Goal: Task Accomplishment & Management: Use online tool/utility

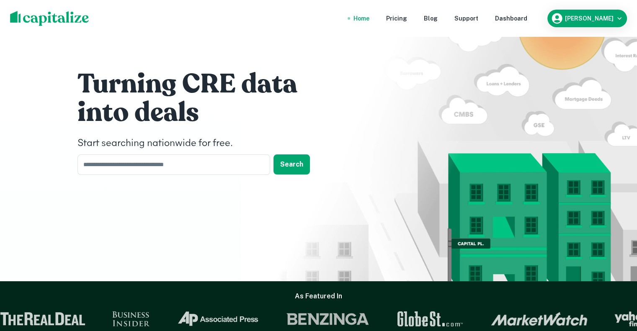
click at [534, 13] on nav "Home Pricing Blog Support Dashboard" at bounding box center [440, 18] width 201 height 18
click at [527, 16] on div "Dashboard" at bounding box center [511, 18] width 32 height 9
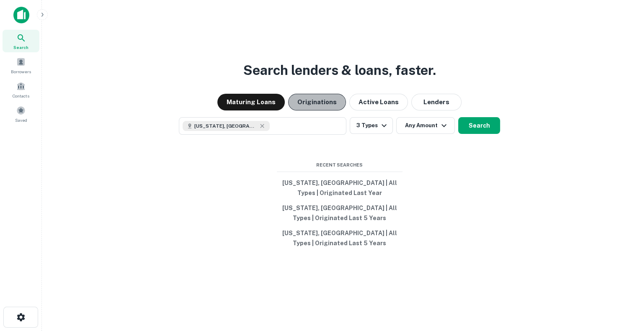
click at [314, 99] on button "Originations" at bounding box center [317, 102] width 58 height 17
click at [340, 188] on button "[US_STATE], [GEOGRAPHIC_DATA] | All Types | Originated Last Year" at bounding box center [340, 187] width 126 height 25
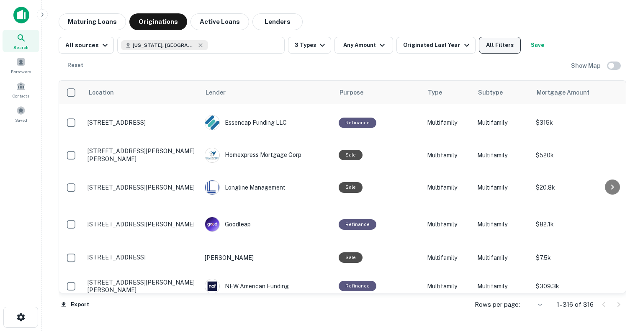
click at [491, 47] on button "All Filters" at bounding box center [500, 45] width 42 height 17
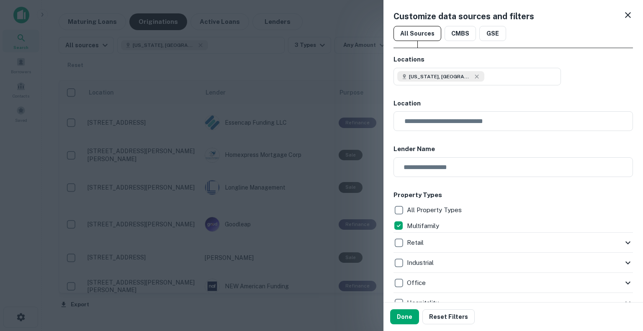
click at [623, 11] on icon at bounding box center [628, 15] width 10 height 10
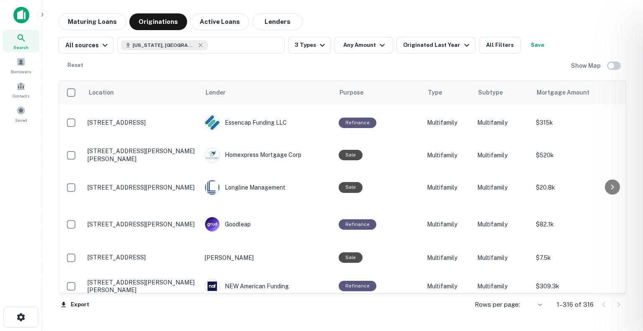
click at [311, 67] on div at bounding box center [321, 165] width 643 height 331
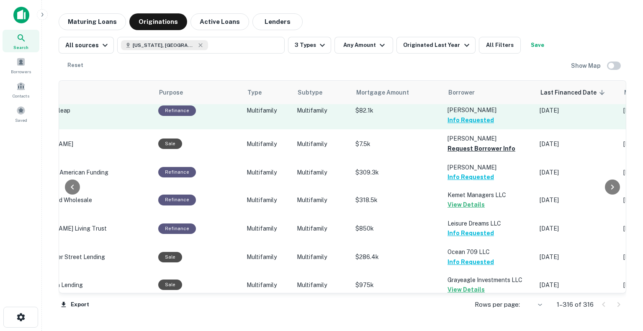
scroll to position [127, 180]
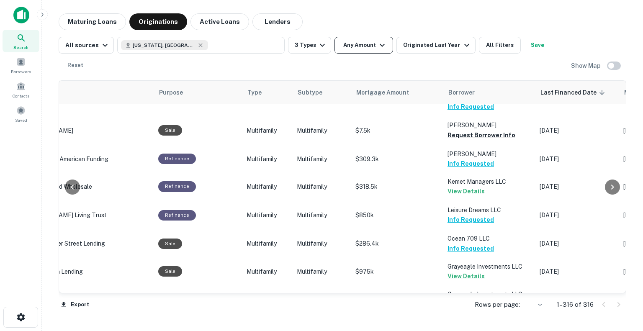
click at [377, 41] on icon "button" at bounding box center [382, 45] width 10 height 10
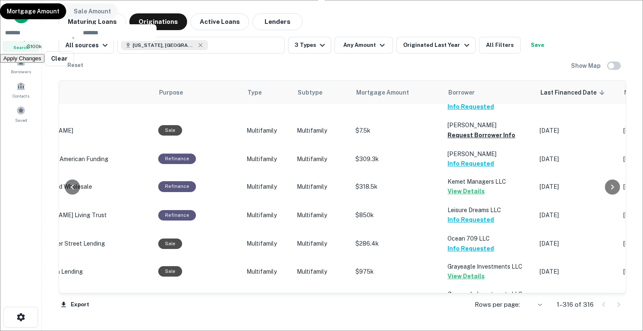
type input "******"
click at [44, 63] on button "Apply Changes" at bounding box center [22, 58] width 44 height 9
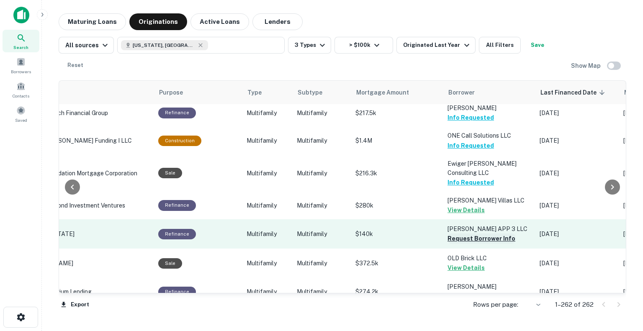
scroll to position [378, 180]
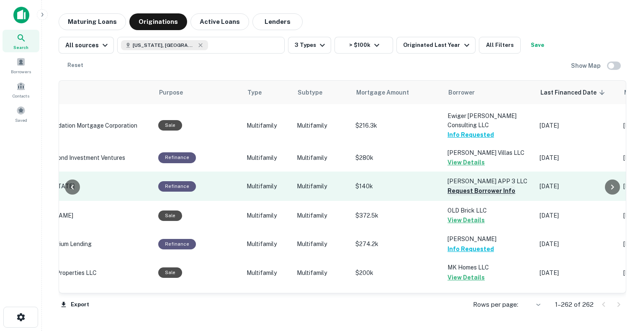
click at [464, 186] on button "Request Borrower Info" at bounding box center [482, 191] width 68 height 10
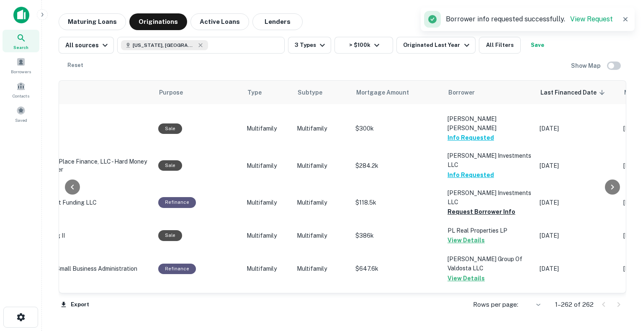
scroll to position [624, 180]
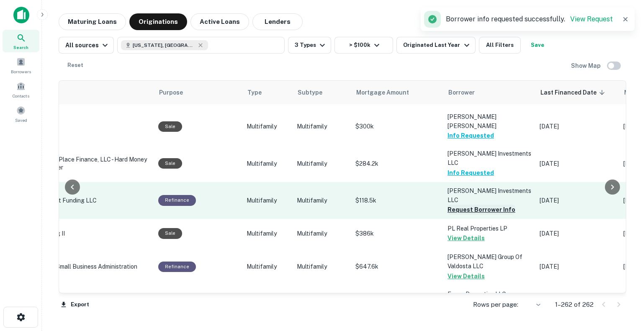
click at [464, 205] on button "Request Borrower Info" at bounding box center [482, 210] width 68 height 10
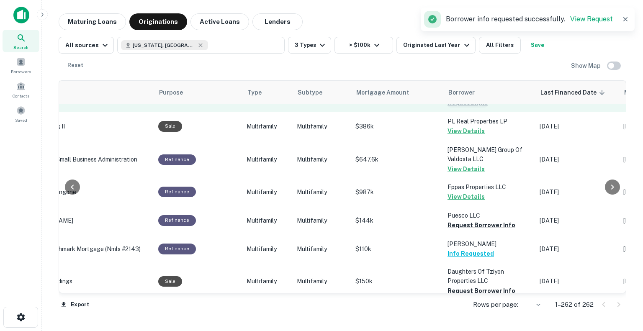
scroll to position [732, 180]
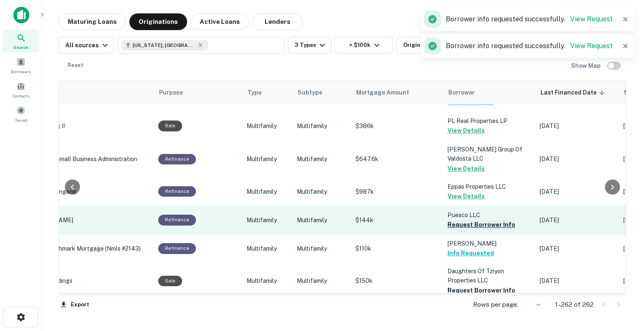
click at [462, 220] on button "Request Borrower Info" at bounding box center [482, 225] width 68 height 10
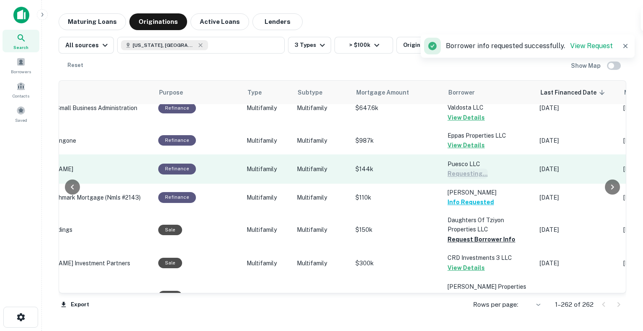
scroll to position [783, 180]
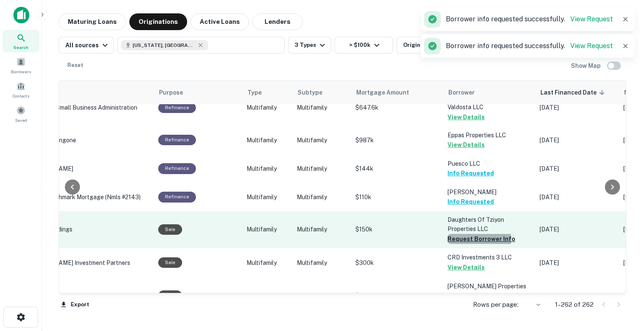
click at [462, 234] on button "Request Borrower Info" at bounding box center [482, 239] width 68 height 10
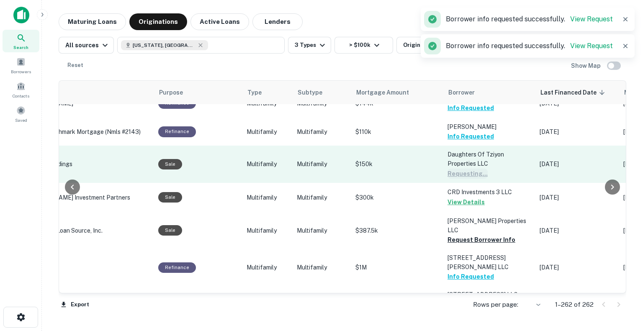
scroll to position [850, 180]
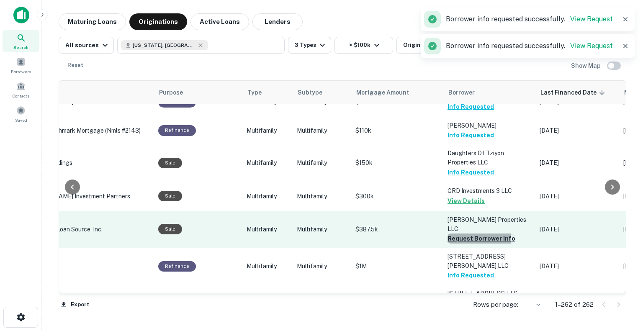
click at [465, 234] on button "Request Borrower Info" at bounding box center [482, 239] width 68 height 10
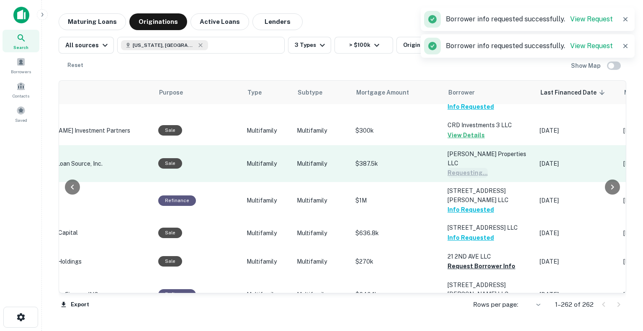
scroll to position [916, 180]
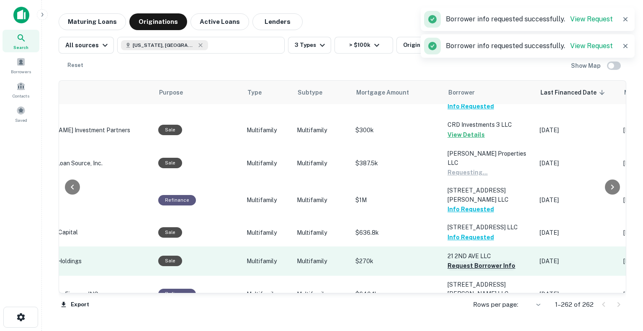
click at [461, 261] on button "Request Borrower Info" at bounding box center [482, 266] width 68 height 10
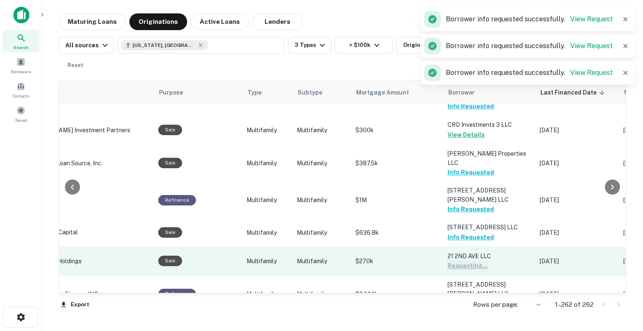
scroll to position [974, 180]
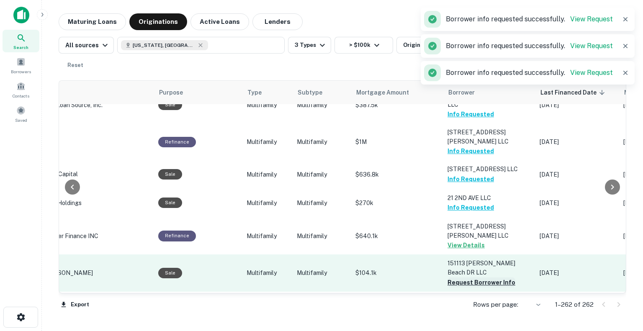
click at [462, 278] on button "Request Borrower Info" at bounding box center [482, 283] width 68 height 10
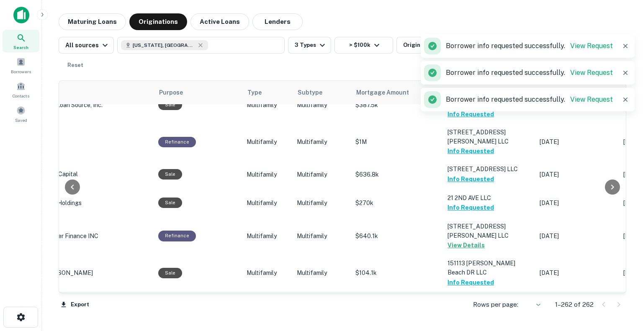
click at [460, 305] on button "Request Borrower Info" at bounding box center [482, 310] width 68 height 10
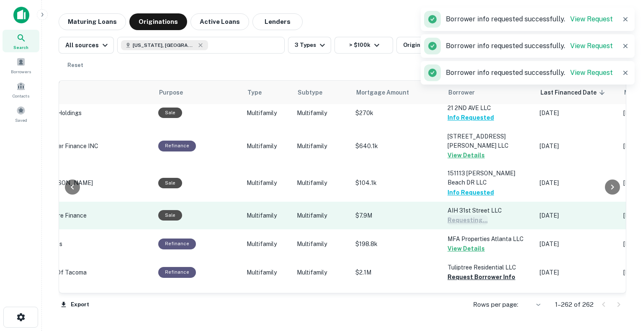
scroll to position [1065, 180]
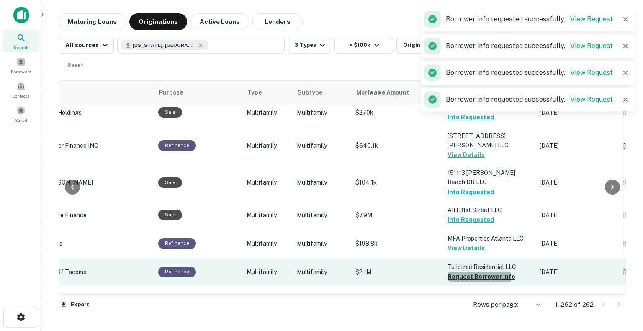
click at [459, 272] on button "Request Borrower Info" at bounding box center [482, 277] width 68 height 10
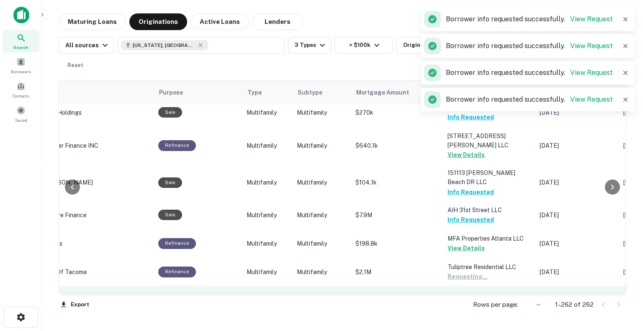
click at [460, 300] on button "Request Borrower Info" at bounding box center [482, 305] width 68 height 10
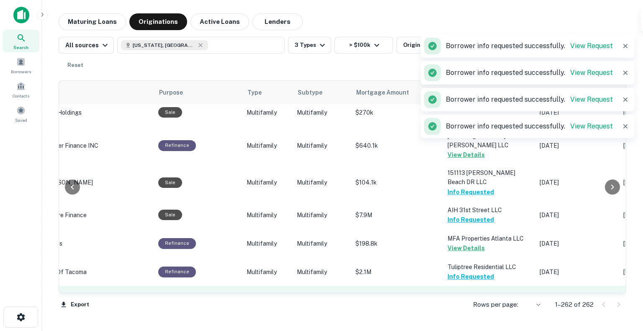
scroll to position [1110, 180]
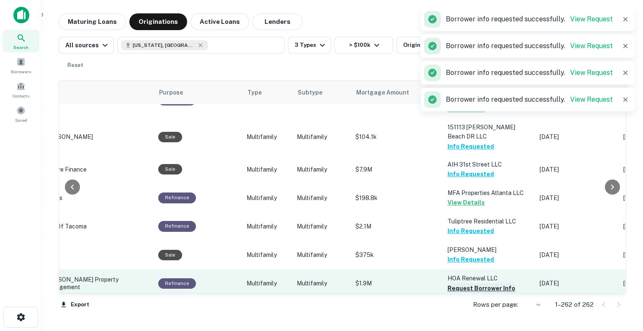
click at [464, 283] on button "Request Borrower Info" at bounding box center [482, 288] width 68 height 10
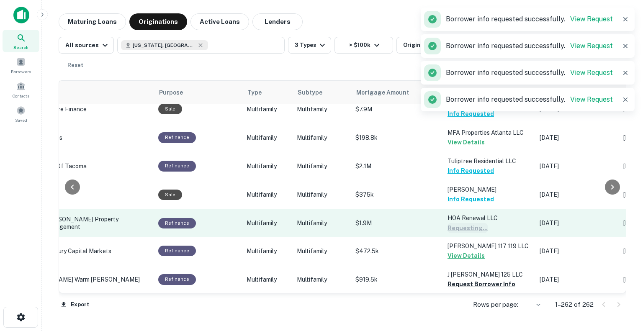
scroll to position [1174, 180]
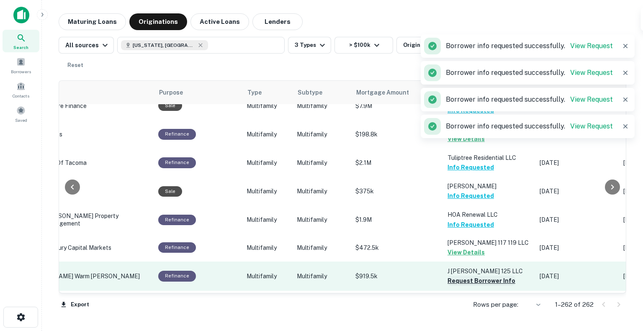
click at [461, 276] on button "Request Borrower Info" at bounding box center [482, 281] width 68 height 10
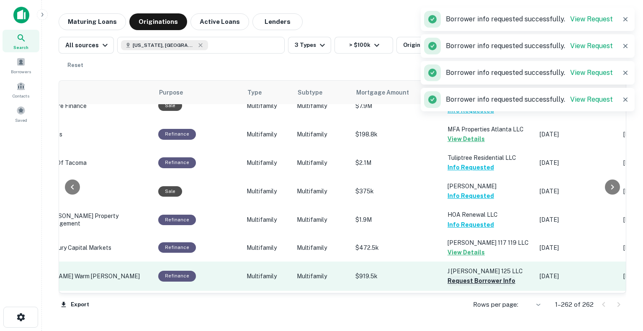
scroll to position [1214, 180]
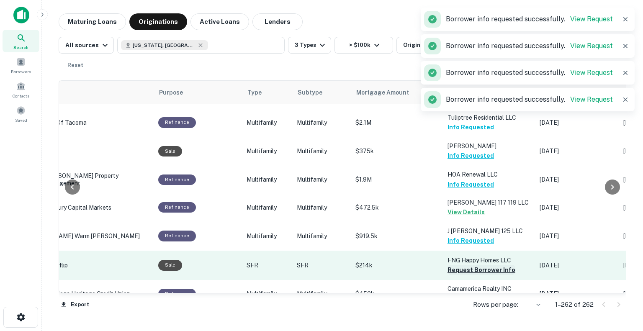
click at [461, 265] on button "Request Borrower Info" at bounding box center [482, 270] width 68 height 10
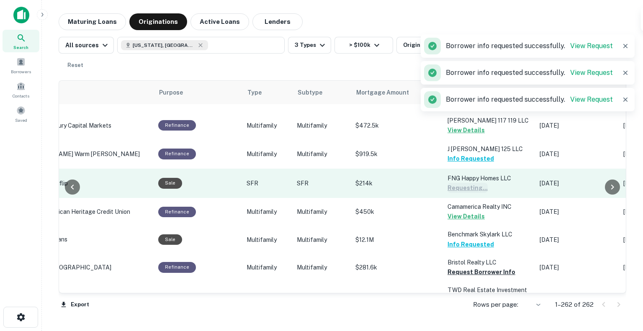
scroll to position [1298, 180]
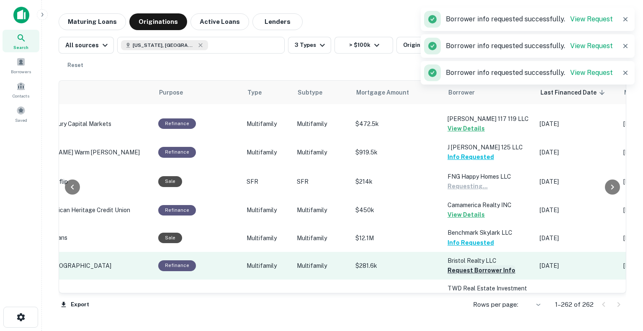
click at [459, 265] on button "Request Borrower Info" at bounding box center [482, 270] width 68 height 10
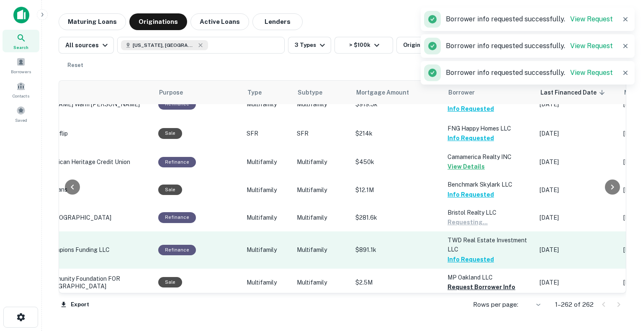
scroll to position [1350, 180]
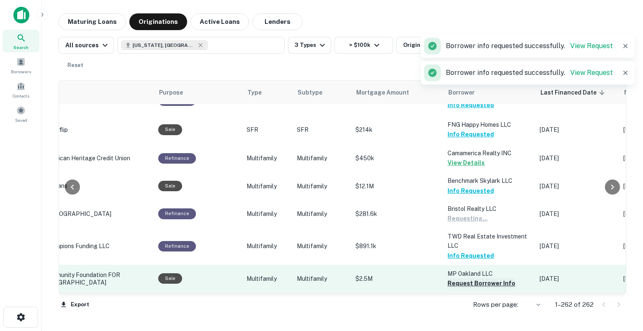
click at [453, 278] on button "Request Borrower Info" at bounding box center [482, 283] width 68 height 10
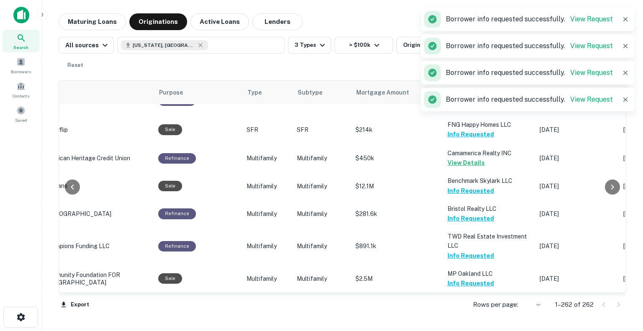
click at [457, 315] on button "Request Borrower Info" at bounding box center [482, 320] width 68 height 10
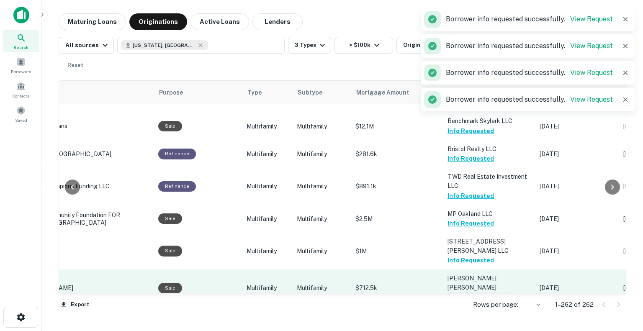
click at [453, 293] on button "Request Borrower Info" at bounding box center [482, 298] width 68 height 10
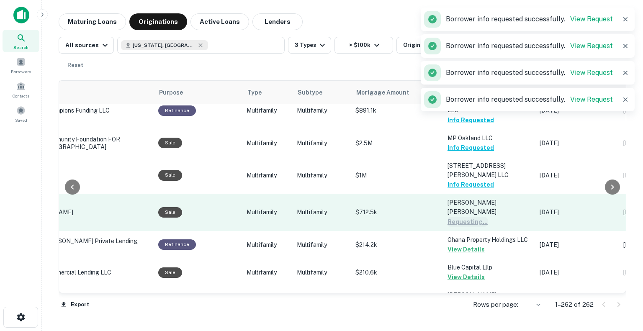
scroll to position [1486, 180]
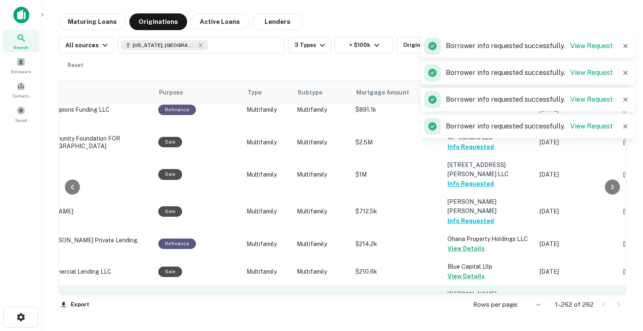
click at [457, 309] on button "Request Borrower Info" at bounding box center [482, 314] width 68 height 10
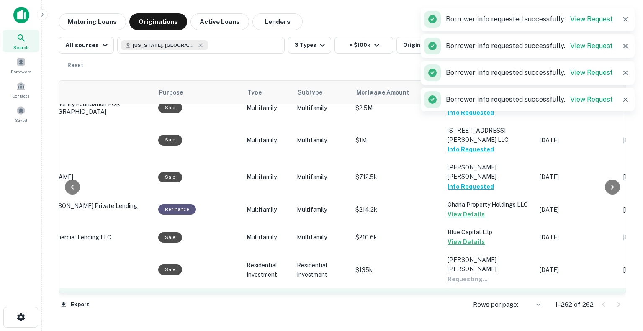
click at [461, 303] on button "Request Borrower Info" at bounding box center [482, 308] width 68 height 10
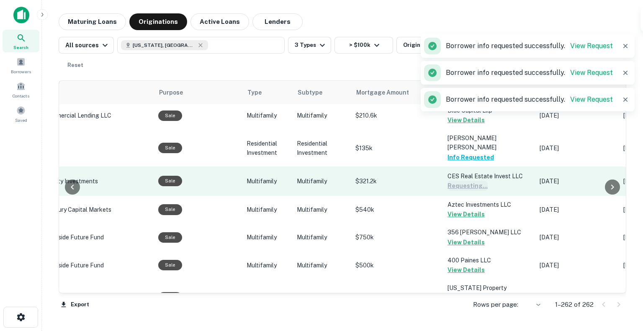
scroll to position [1651, 178]
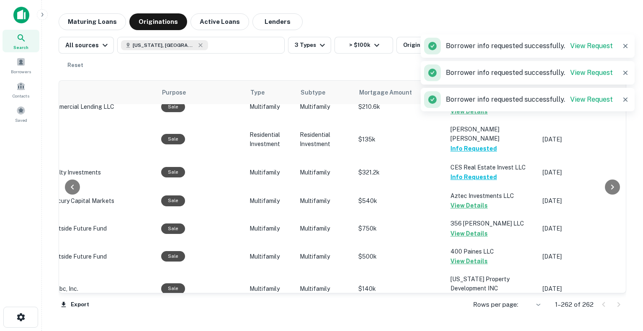
click at [468, 330] on button "Request Borrower Info" at bounding box center [484, 335] width 68 height 10
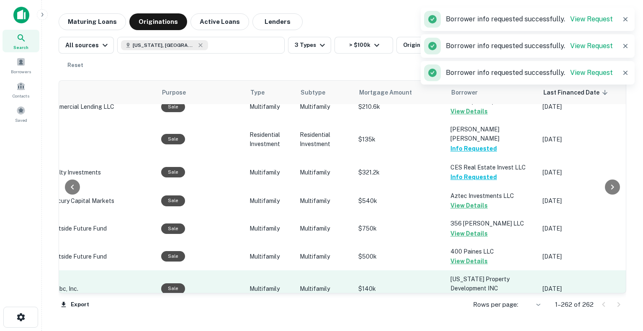
click at [459, 293] on button "Request Borrower Info" at bounding box center [484, 298] width 68 height 10
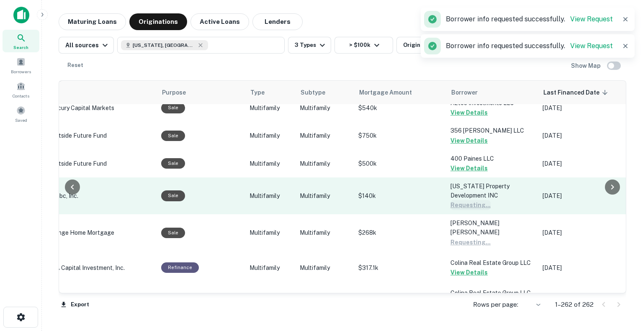
scroll to position [1750, 178]
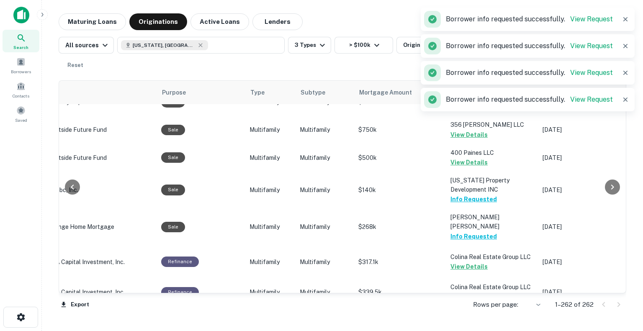
click at [461, 320] on button "Request Borrower Info" at bounding box center [484, 325] width 68 height 10
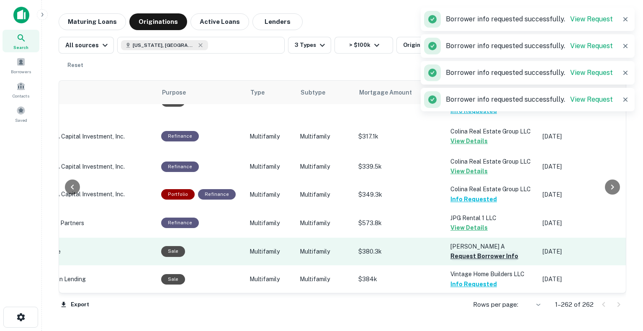
click at [461, 251] on button "Request Borrower Info" at bounding box center [484, 256] width 68 height 10
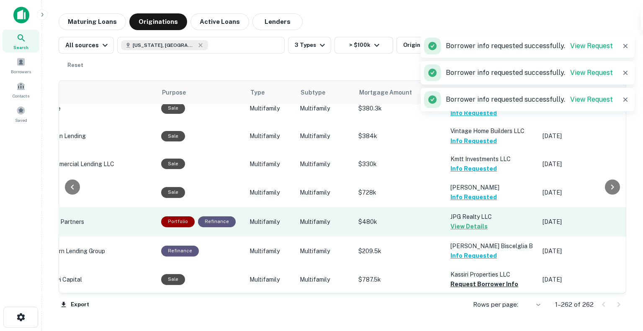
scroll to position [2019, 178]
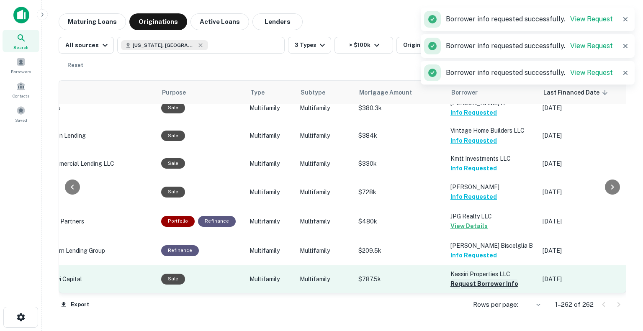
click at [466, 279] on button "Request Borrower Info" at bounding box center [484, 284] width 68 height 10
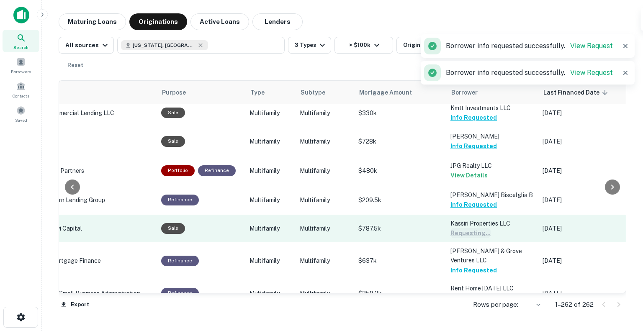
scroll to position [2071, 178]
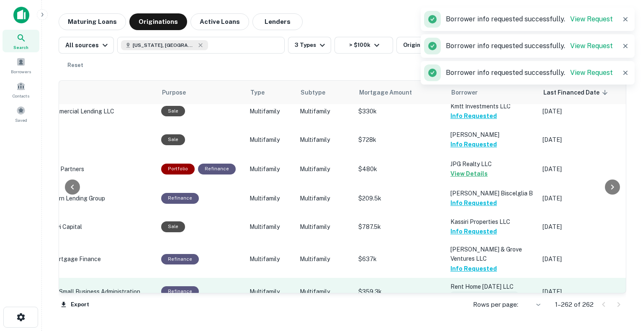
click at [463, 291] on button "Request Borrower Info" at bounding box center [484, 296] width 68 height 10
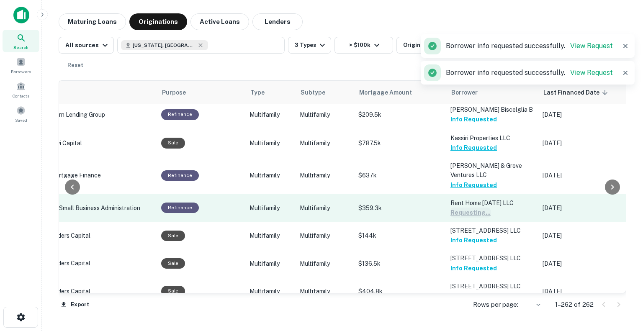
scroll to position [2168, 178]
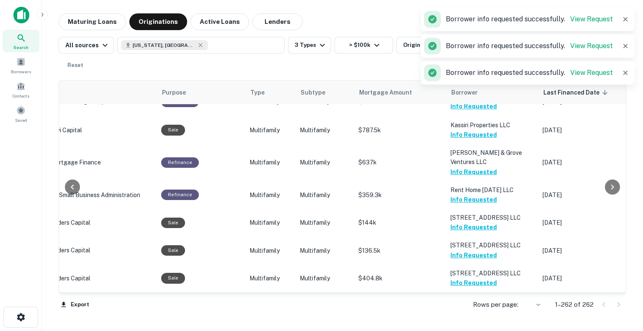
click at [466, 315] on button "Request Borrower Info" at bounding box center [484, 320] width 68 height 10
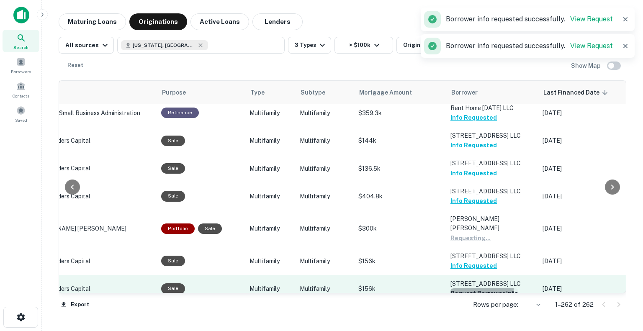
click at [462, 288] on button "Request Borrower Info" at bounding box center [484, 293] width 68 height 10
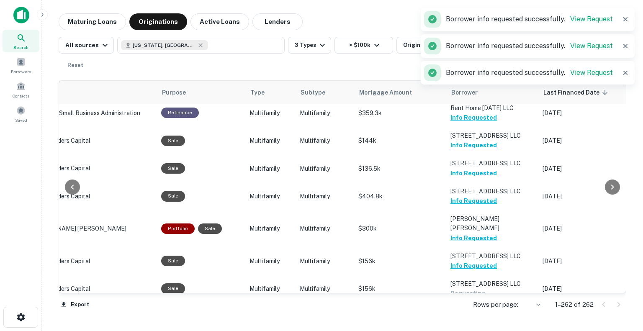
click at [461, 317] on button "Request Borrower Info" at bounding box center [484, 322] width 68 height 10
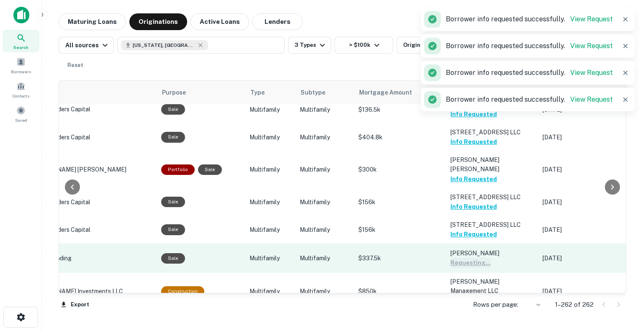
scroll to position [2318, 178]
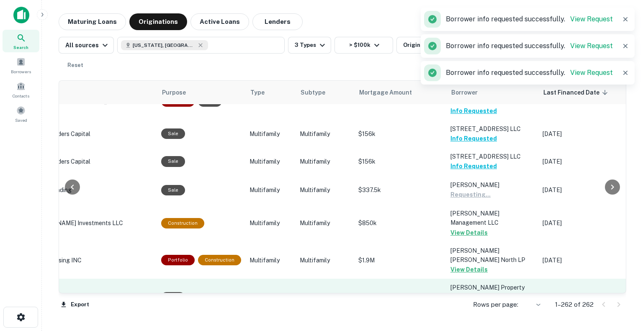
scroll to position [2378, 178]
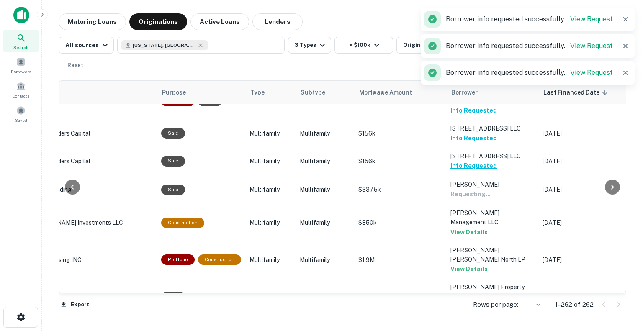
click at [465, 329] on button "Request Borrower Info" at bounding box center [484, 334] width 68 height 10
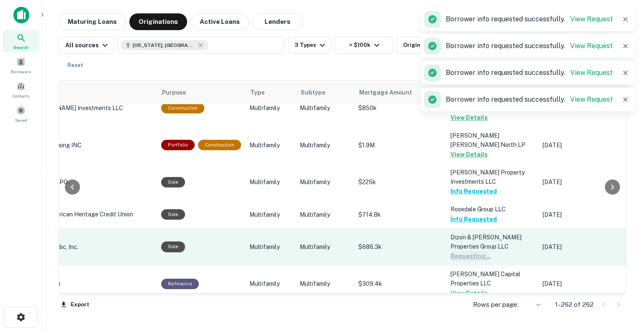
scroll to position [2492, 178]
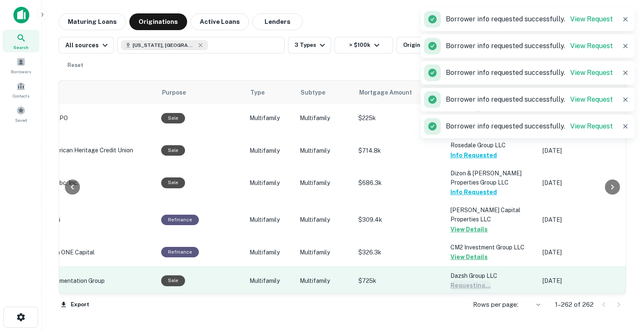
scroll to position [2557, 178]
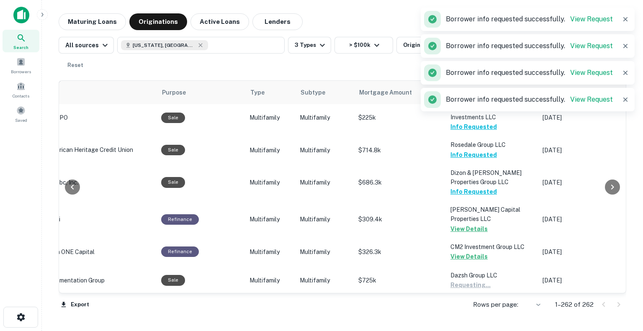
click at [463, 309] on button "Request Borrower Info" at bounding box center [484, 314] width 68 height 10
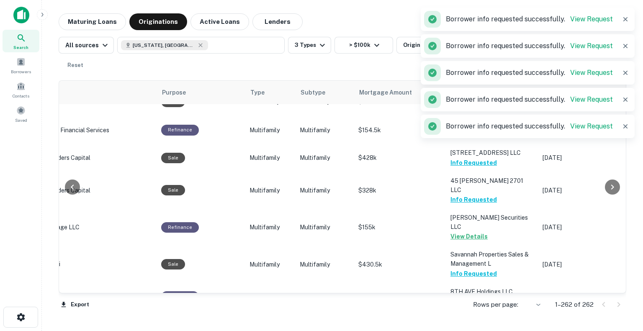
click at [469, 324] on button "Request Borrower Info" at bounding box center [484, 329] width 68 height 10
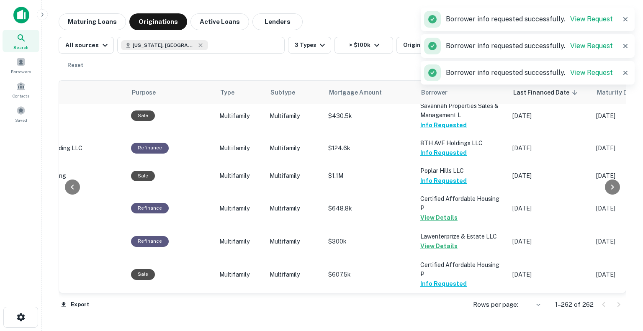
scroll to position [2943, 209]
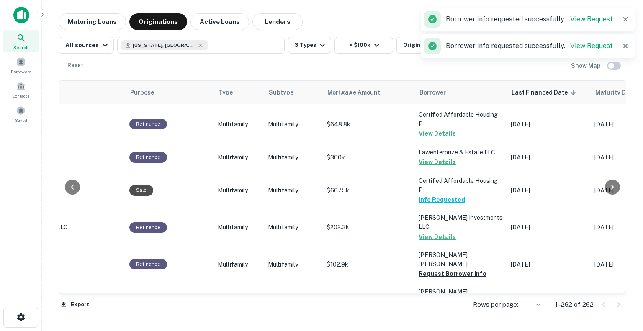
scroll to position [3036, 209]
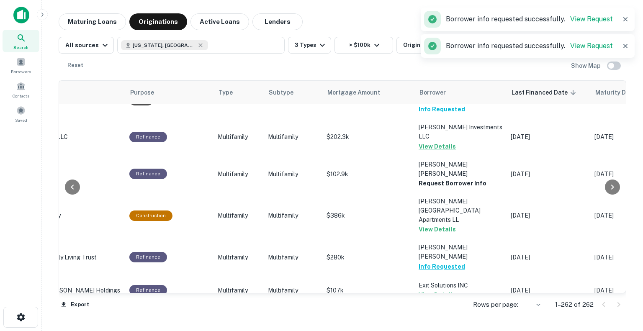
scroll to position [3118, 209]
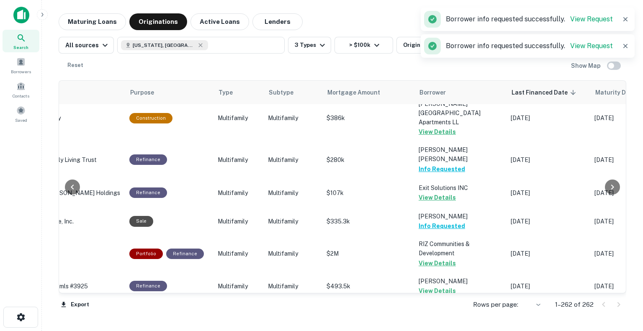
scroll to position [3225, 209]
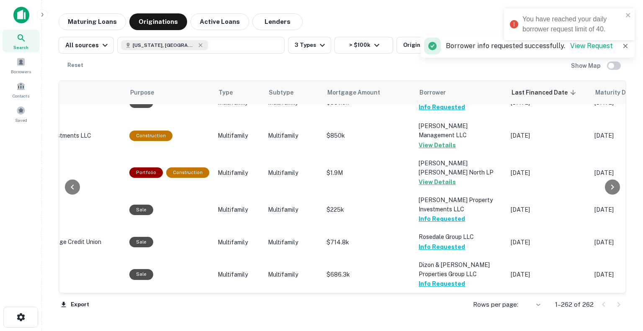
scroll to position [2433, 209]
